Goal: Information Seeking & Learning: Learn about a topic

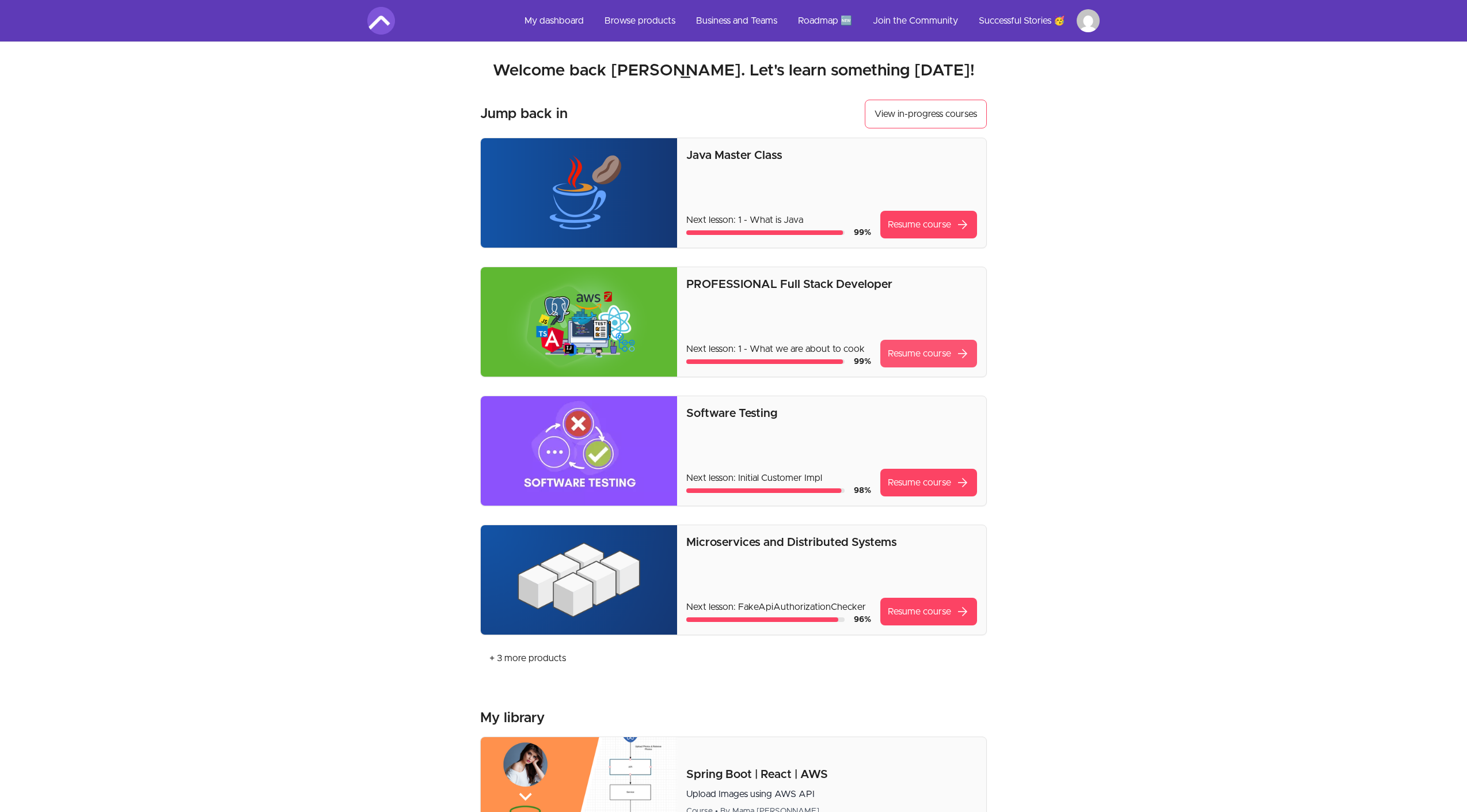
click at [903, 357] on link "Resume course arrow_forward" at bounding box center [929, 353] width 97 height 28
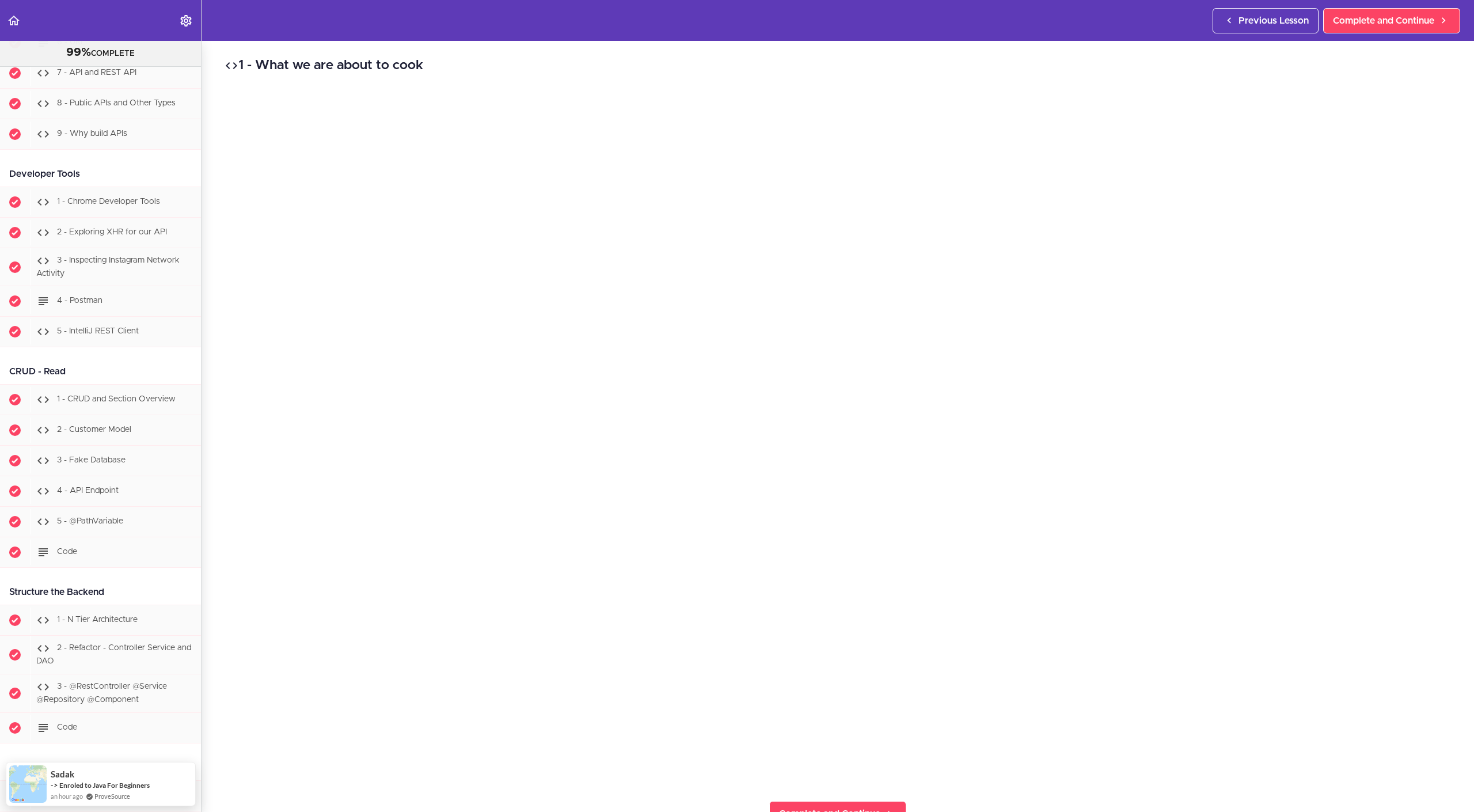
scroll to position [15236, 0]
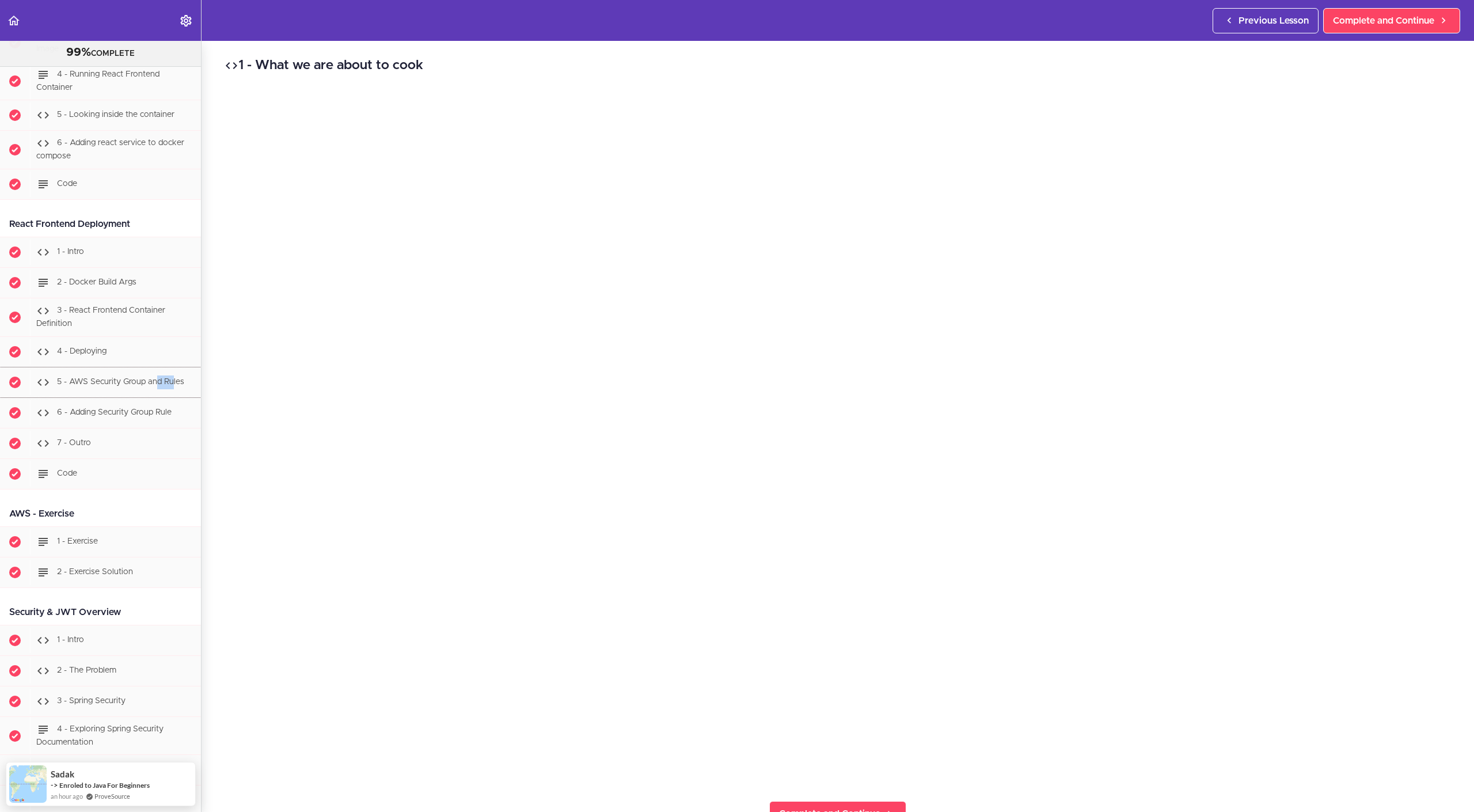
click at [0, 367] on link "5 - AWS Security Group and Rules" at bounding box center [101, 382] width 201 height 30
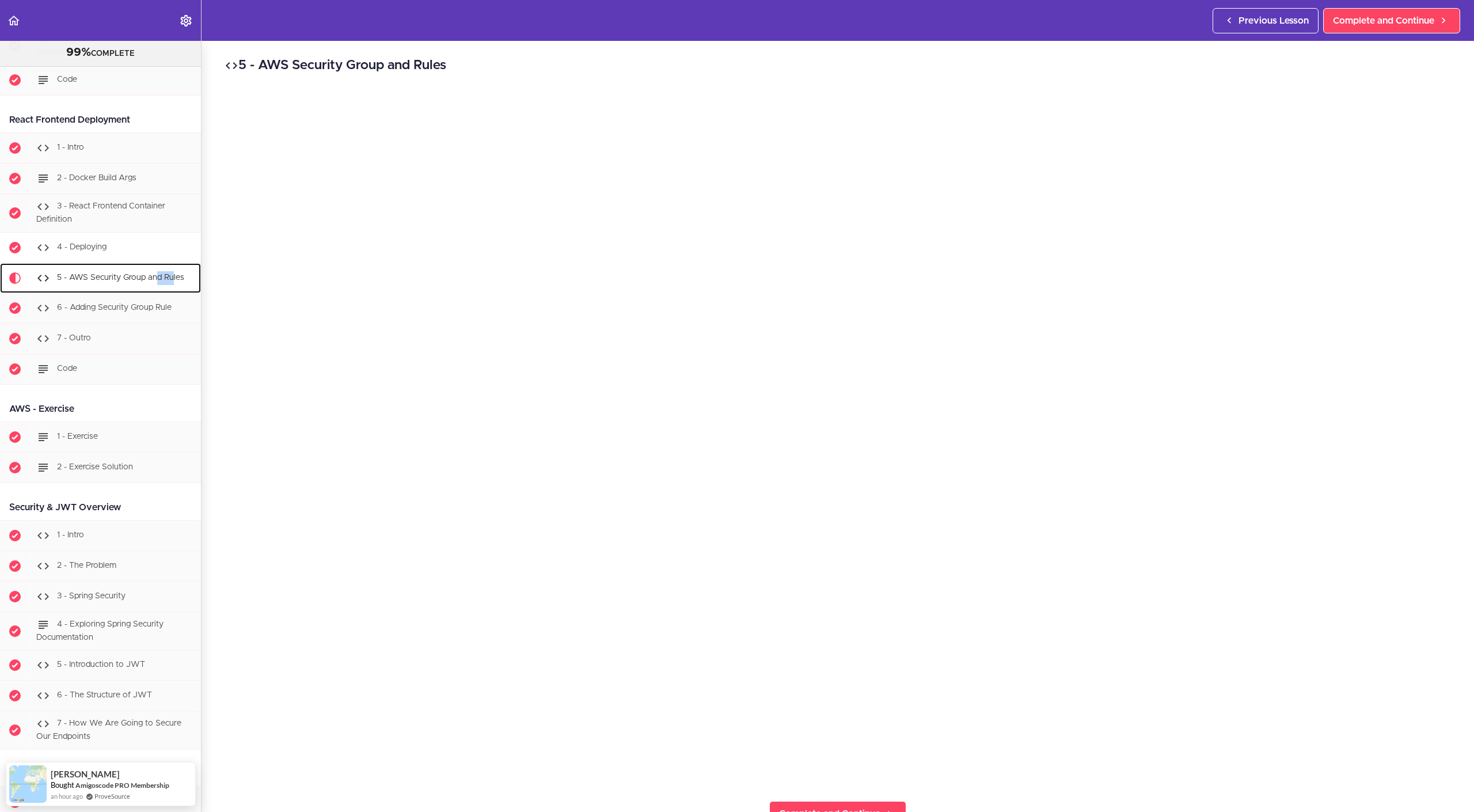
scroll to position [15235, 0]
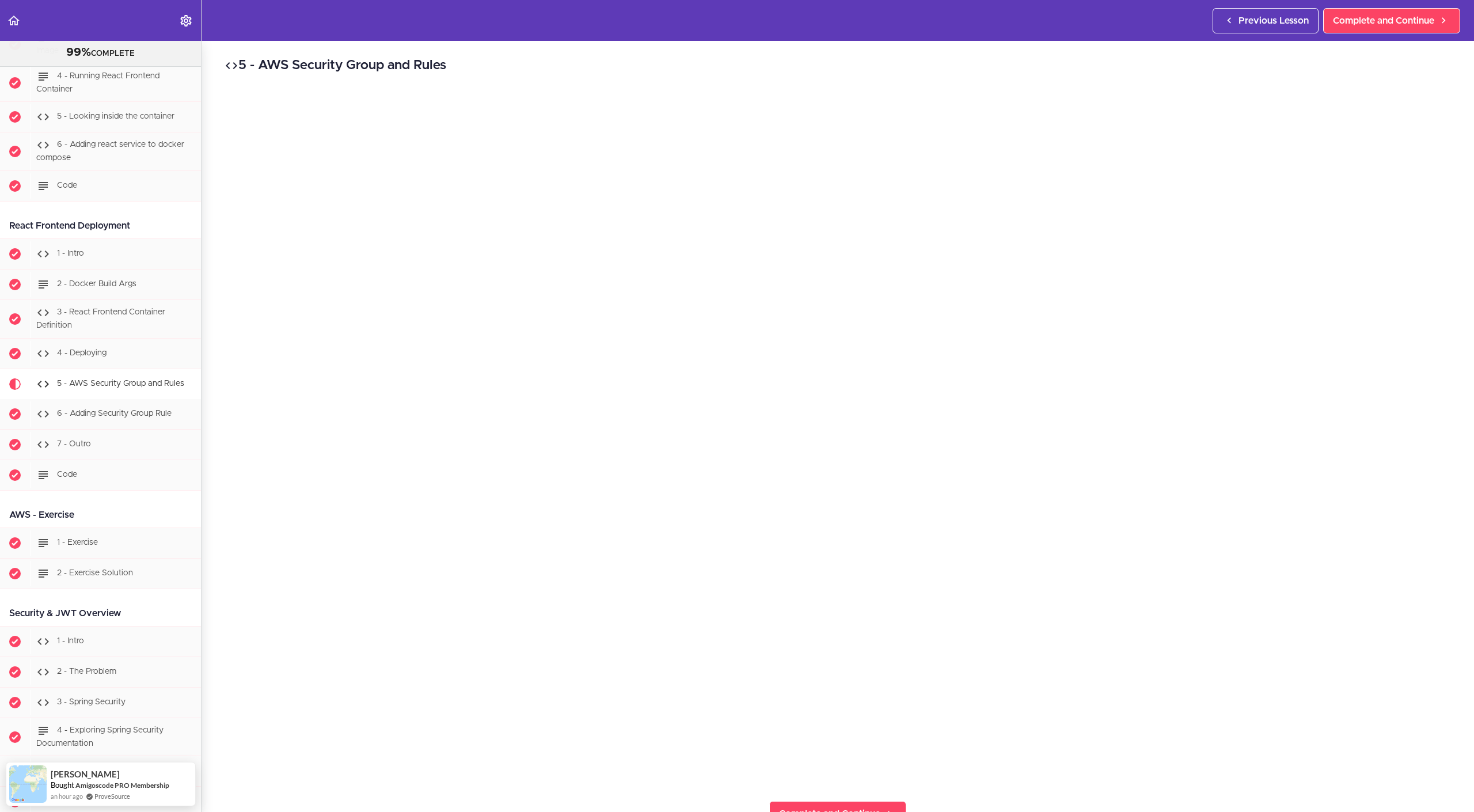
click at [212, 404] on div "5 - AWS Security Group and Rules Complete and Continue 1 - Follow us on LinkedI…" at bounding box center [837, 426] width 1273 height 771
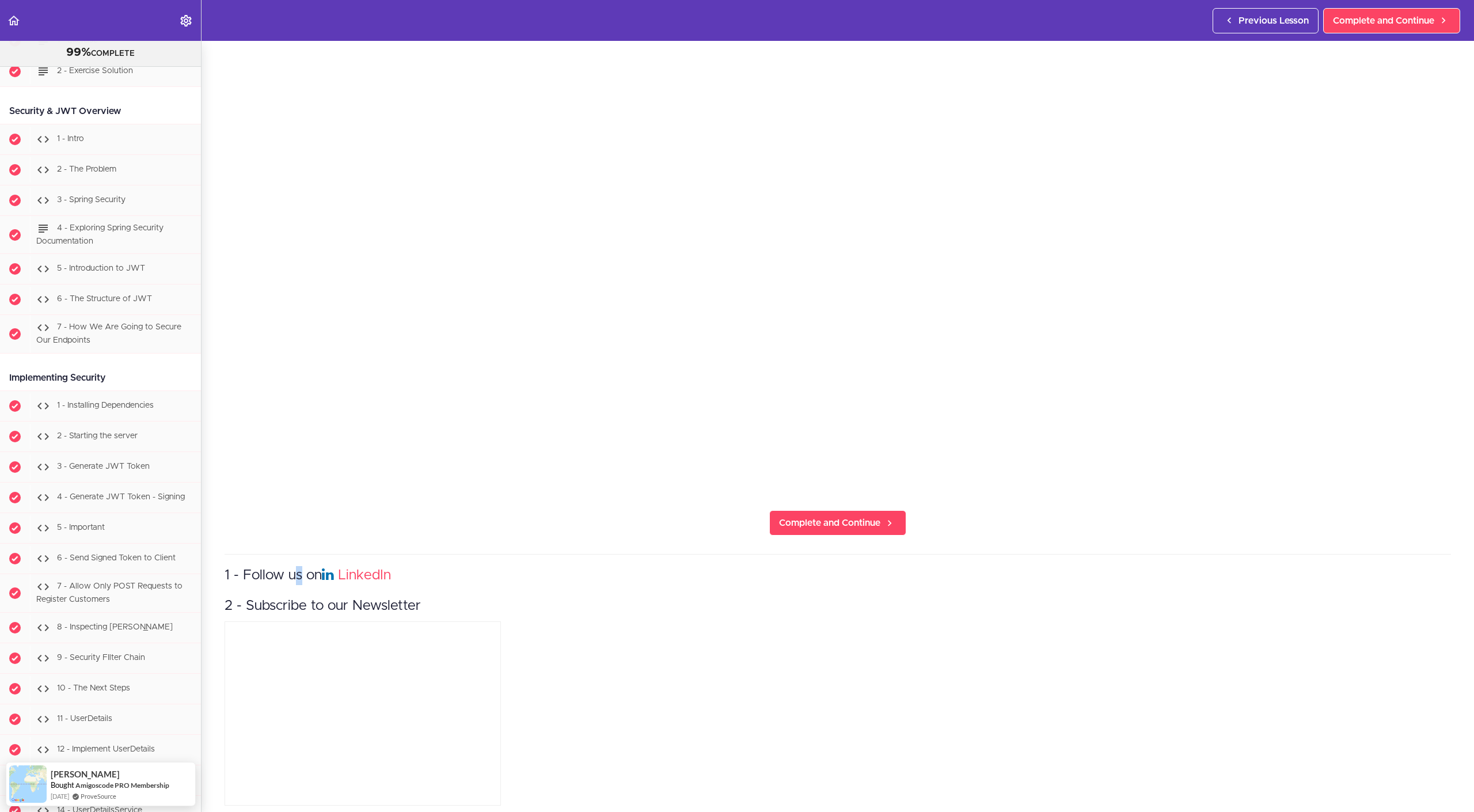
scroll to position [15654, 0]
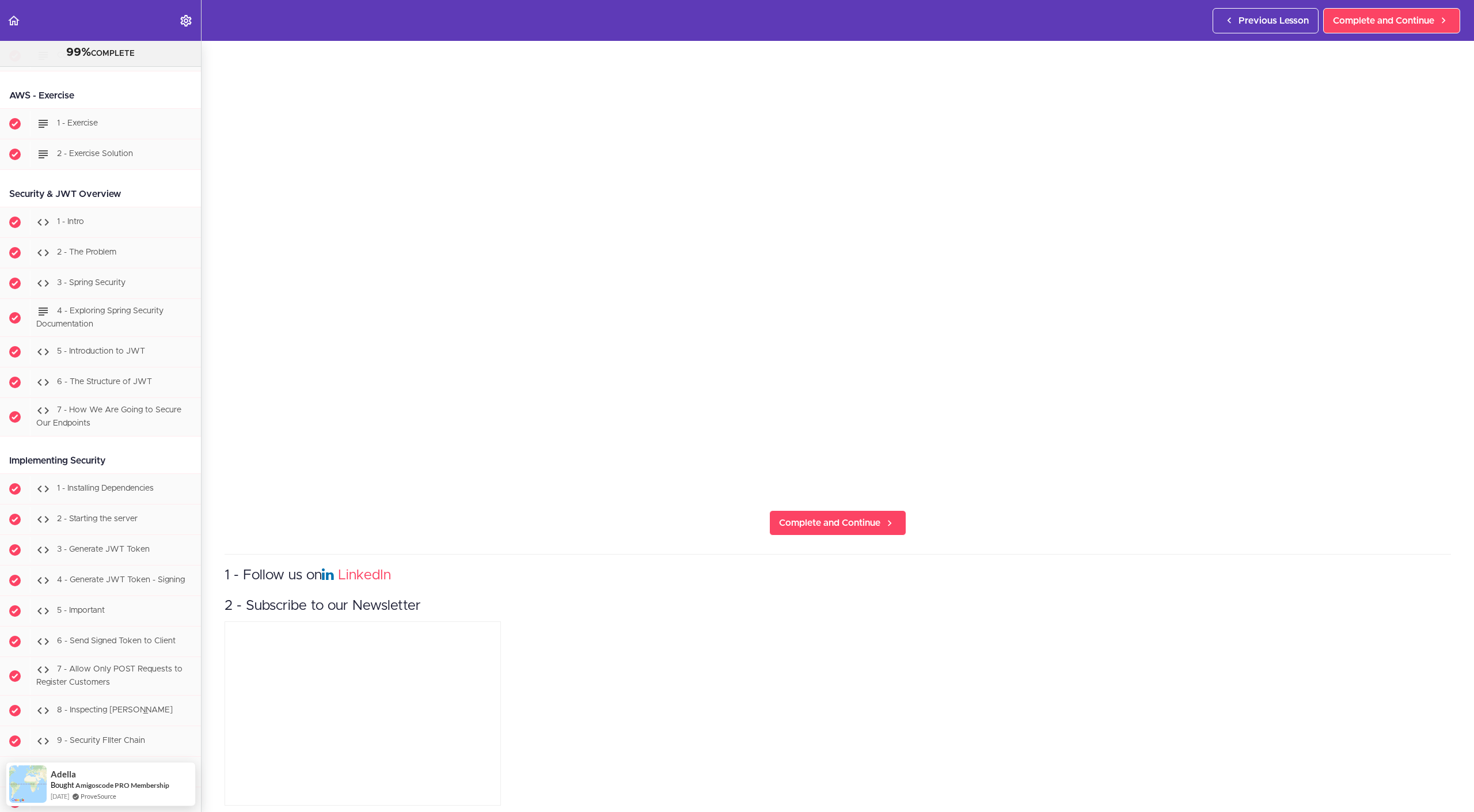
click at [212, 348] on div "5 - AWS Security Group and Rules Complete and Continue 1 - Follow us on LinkedI…" at bounding box center [837, 135] width 1273 height 771
